Goal: Transaction & Acquisition: Book appointment/travel/reservation

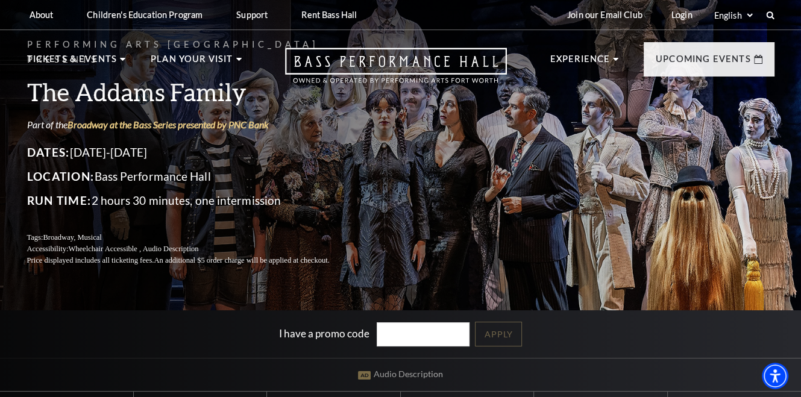
click at [142, 88] on ul "Tickets & Events Now On Sale Broadway At The Bass presented by PNC Bank Irwin S…" at bounding box center [134, 73] width 215 height 43
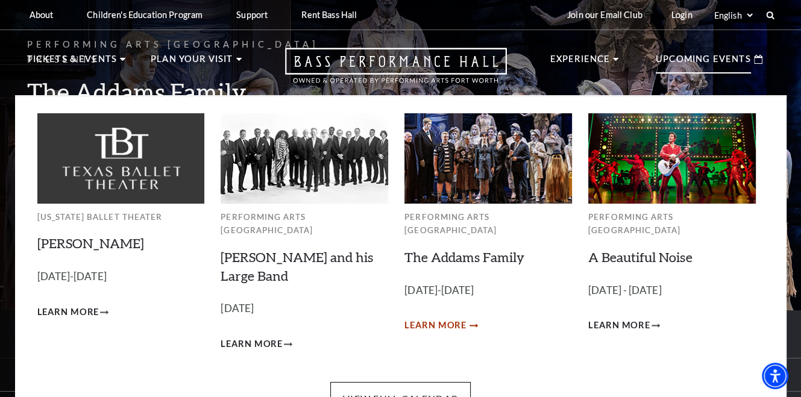
click at [458, 318] on span "Learn More" at bounding box center [436, 325] width 62 height 15
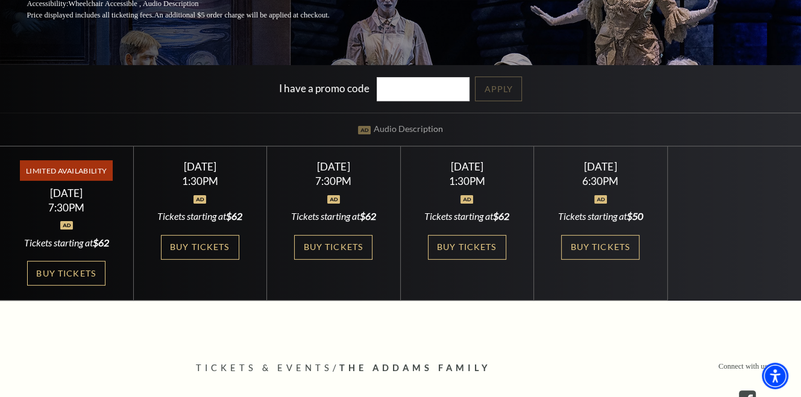
scroll to position [247, 0]
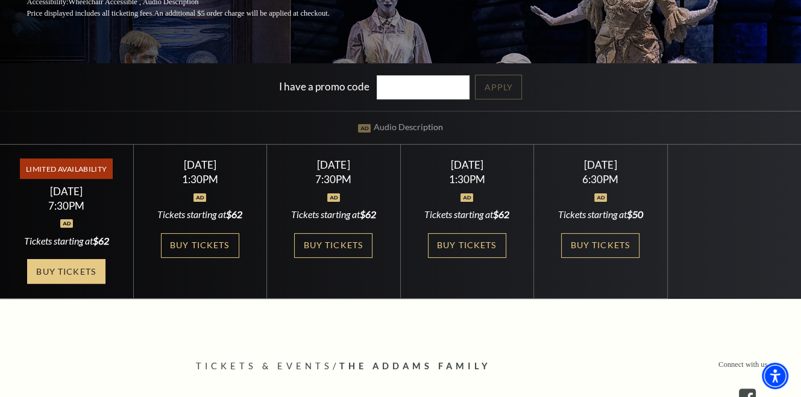
click at [74, 270] on link "Buy Tickets" at bounding box center [66, 271] width 78 height 25
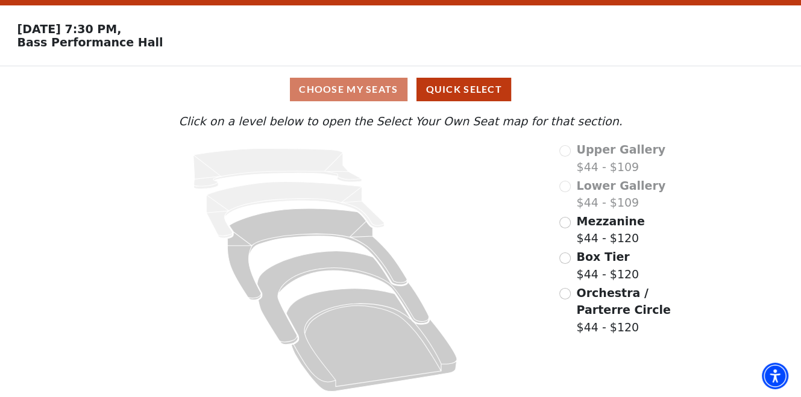
scroll to position [39, 0]
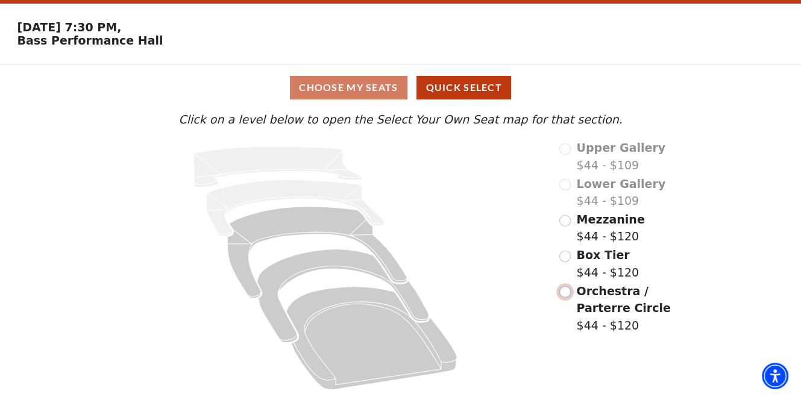
click at [570, 289] on input "Orchestra / Parterre Circle$44 - $120\a" at bounding box center [565, 291] width 11 height 11
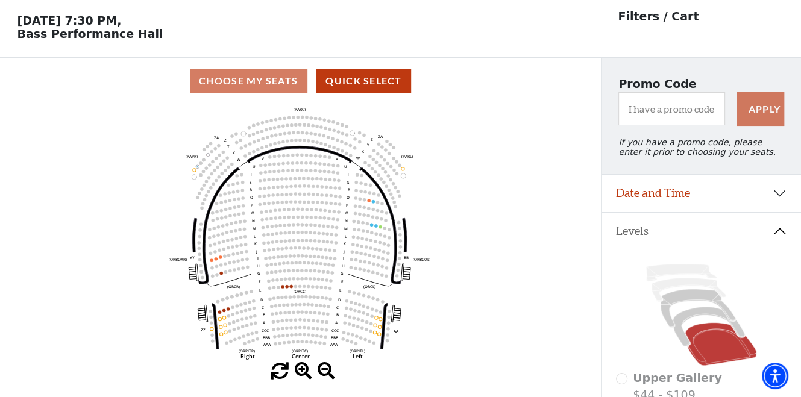
scroll to position [55, 0]
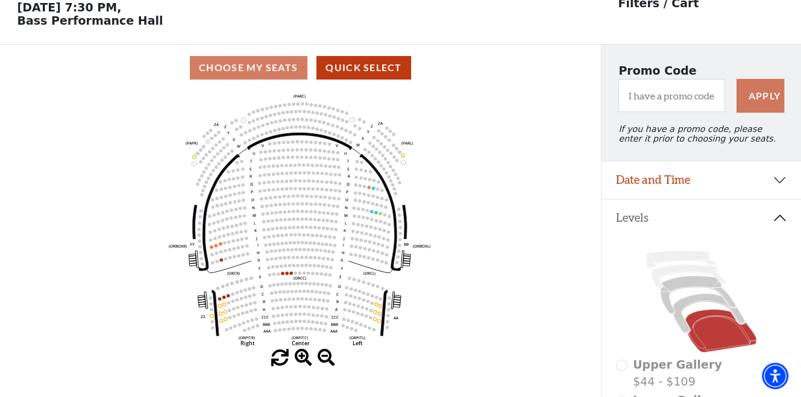
click at [282, 274] on icon "Left (ORPITL) Right (ORPITR) Center (ORPITC) ZZ AA YY BB ZA ZA (ORCL) (ORCR) (O…" at bounding box center [300, 220] width 541 height 259
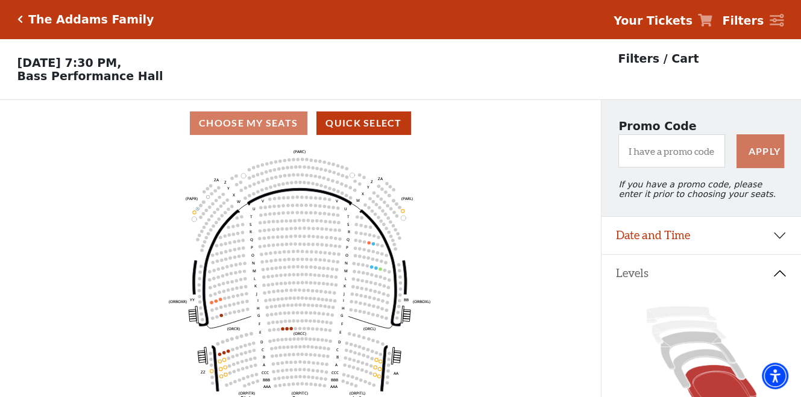
scroll to position [0, 0]
click at [21, 21] on icon "Click here to go back to filters" at bounding box center [19, 19] width 5 height 8
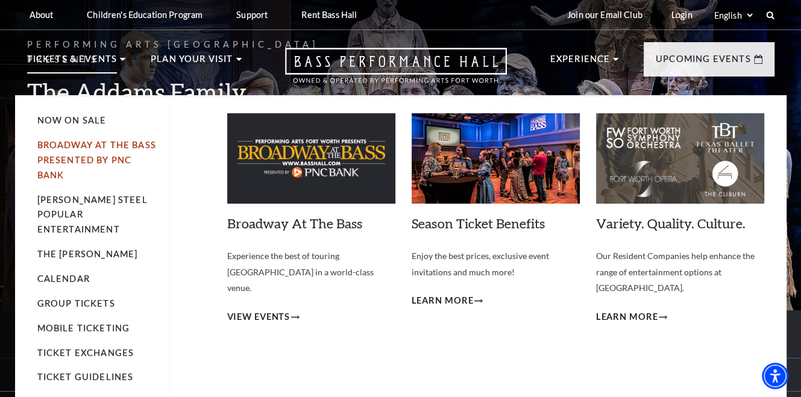
click at [87, 148] on link "Broadway At The Bass presented by PNC Bank" at bounding box center [96, 160] width 119 height 40
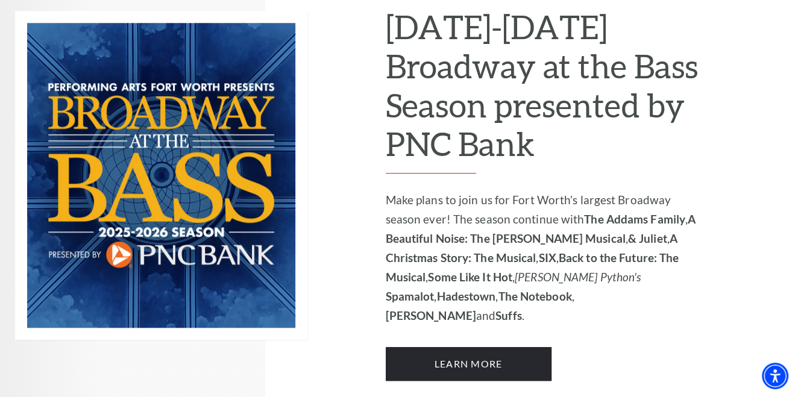
scroll to position [812, 0]
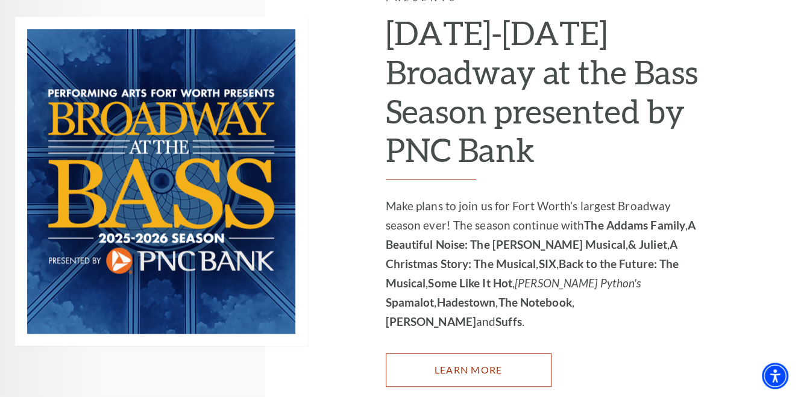
click at [473, 353] on link "Learn More" at bounding box center [469, 370] width 166 height 34
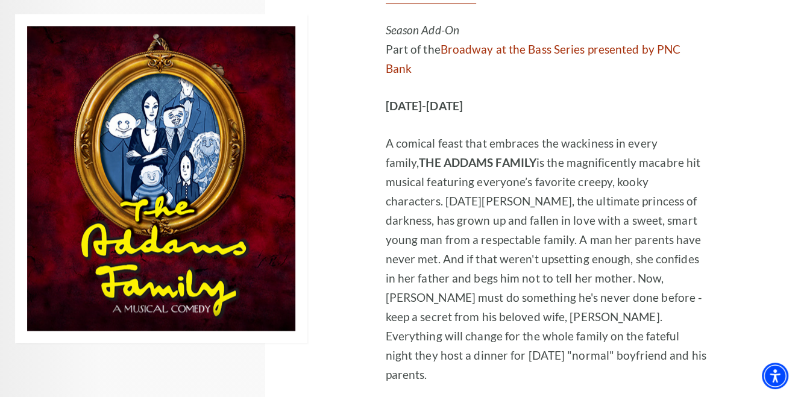
scroll to position [1466, 0]
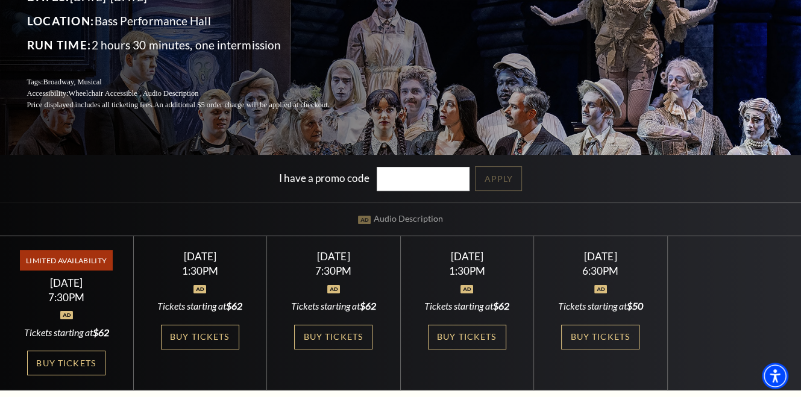
scroll to position [167, 0]
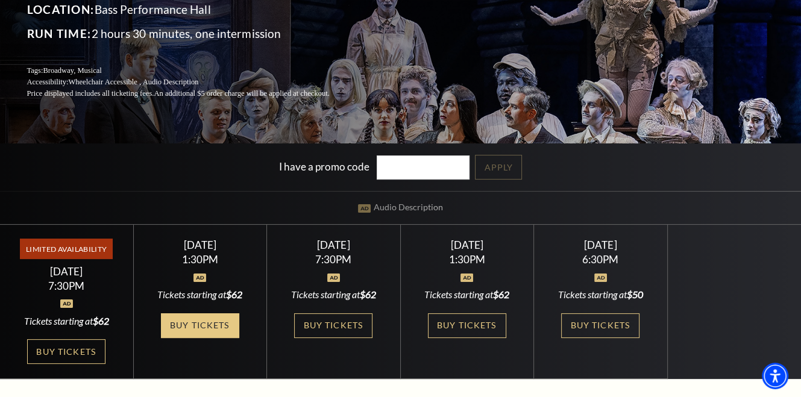
click at [209, 324] on link "Buy Tickets" at bounding box center [200, 326] width 78 height 25
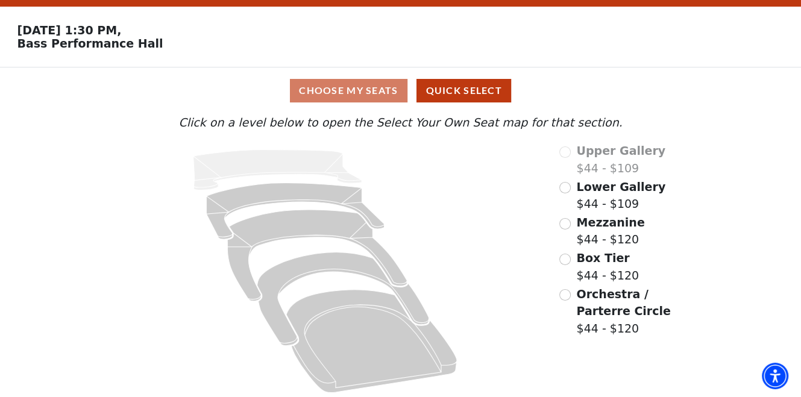
scroll to position [39, 0]
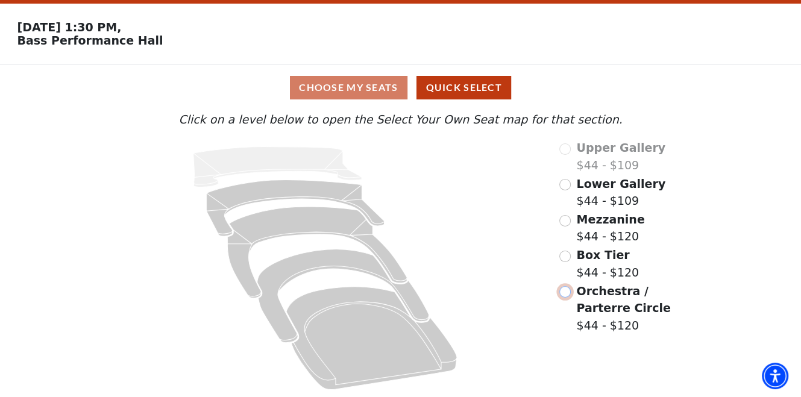
click at [569, 291] on input "Orchestra / Parterre Circle$44 - $120\a" at bounding box center [565, 291] width 11 height 11
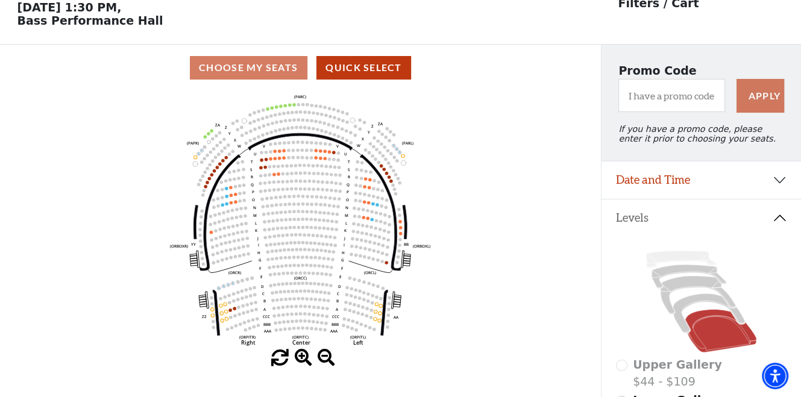
scroll to position [0, 0]
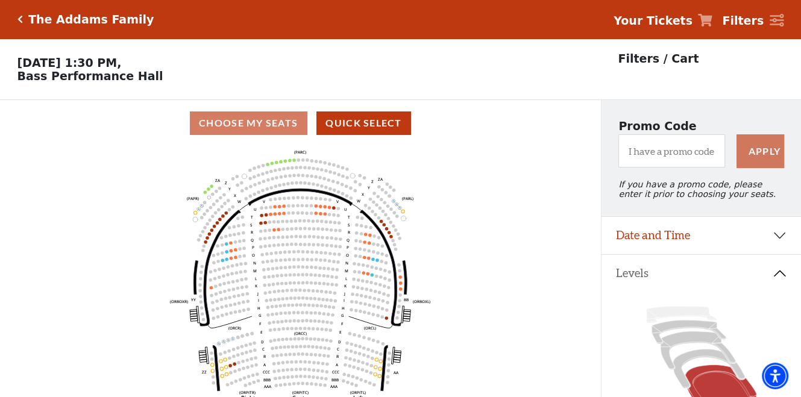
click at [46, 17] on h5 "The Addams Family" at bounding box center [90, 20] width 125 height 14
click at [17, 16] on icon "Click here to go back to filters" at bounding box center [19, 19] width 5 height 8
